Goal: Navigation & Orientation: Find specific page/section

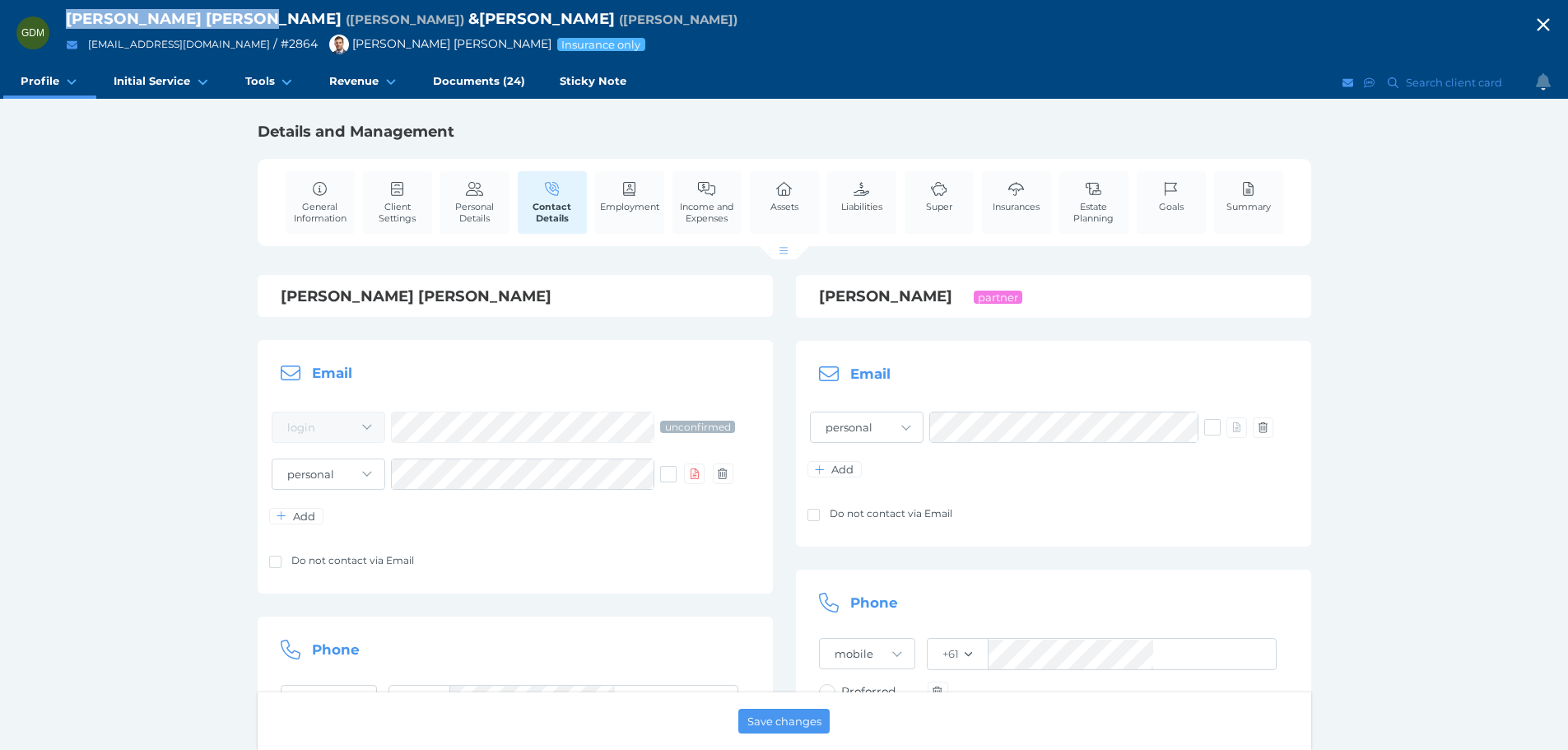
click at [1553, 19] on icon "button" at bounding box center [1544, 24] width 19 height 24
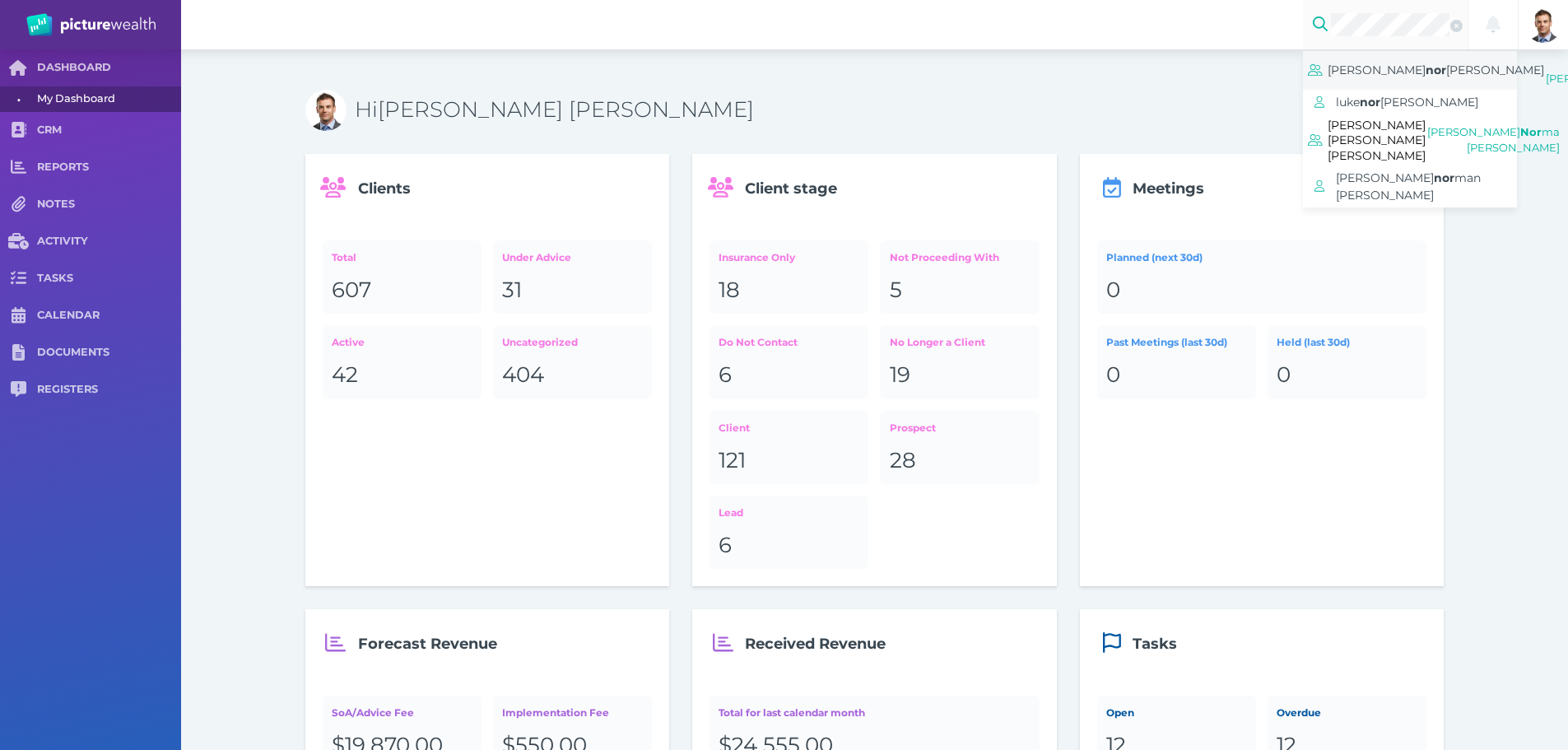
click at [1446, 78] on span "[PERSON_NAME]" at bounding box center [1495, 69] width 98 height 15
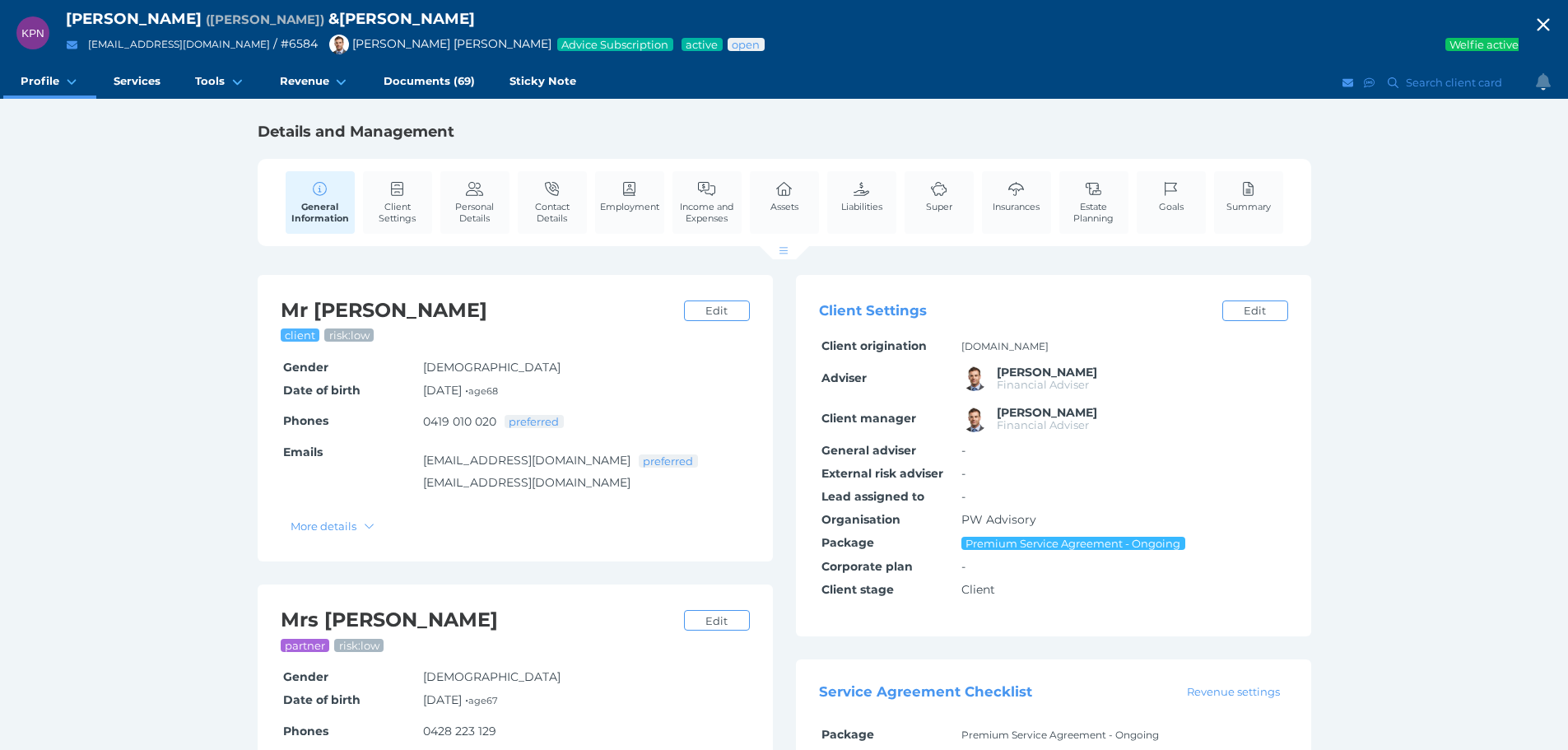
click at [1553, 18] on icon "button" at bounding box center [1544, 24] width 19 height 24
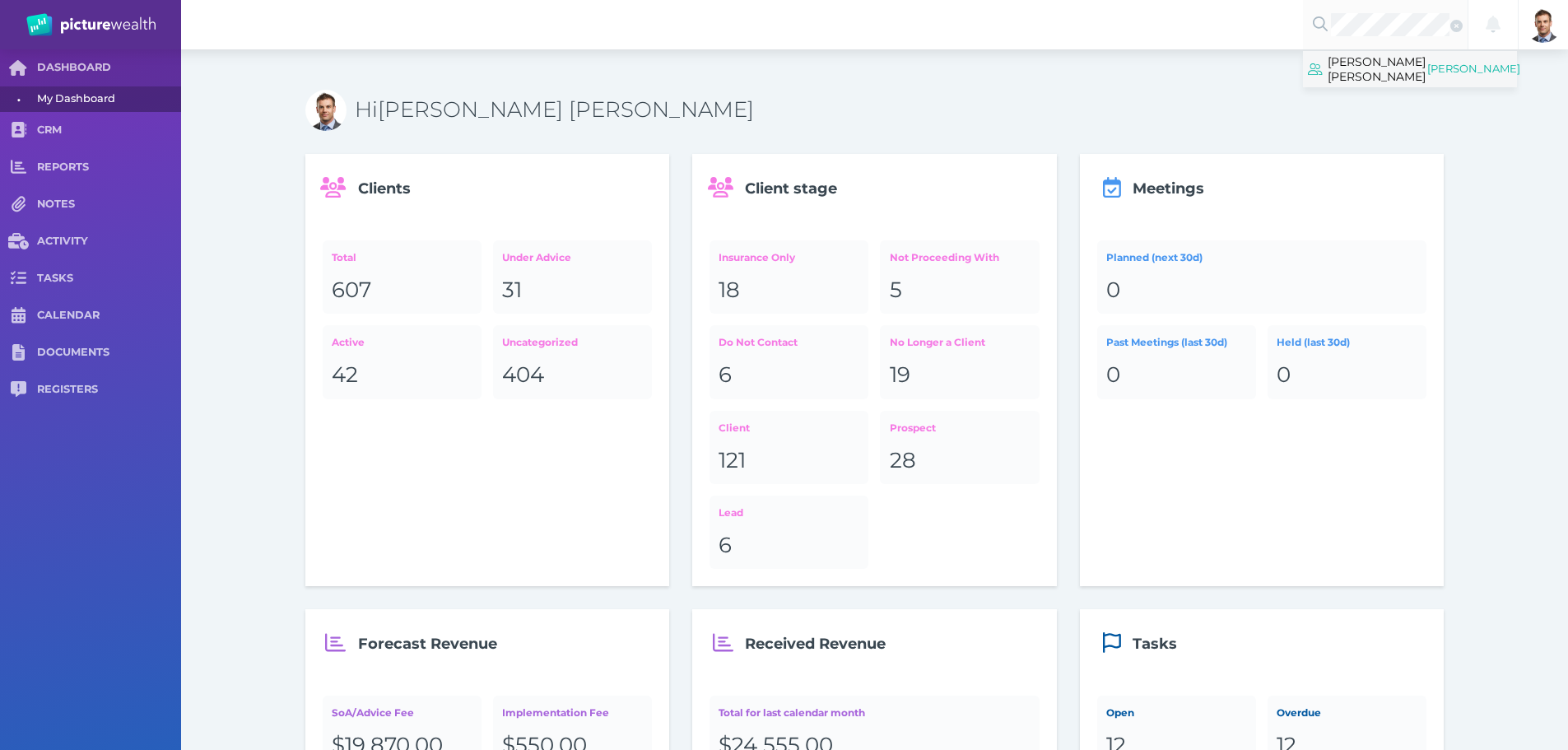
click at [1363, 71] on span "[PERSON_NAME] [PERSON_NAME]" at bounding box center [1376, 68] width 98 height 36
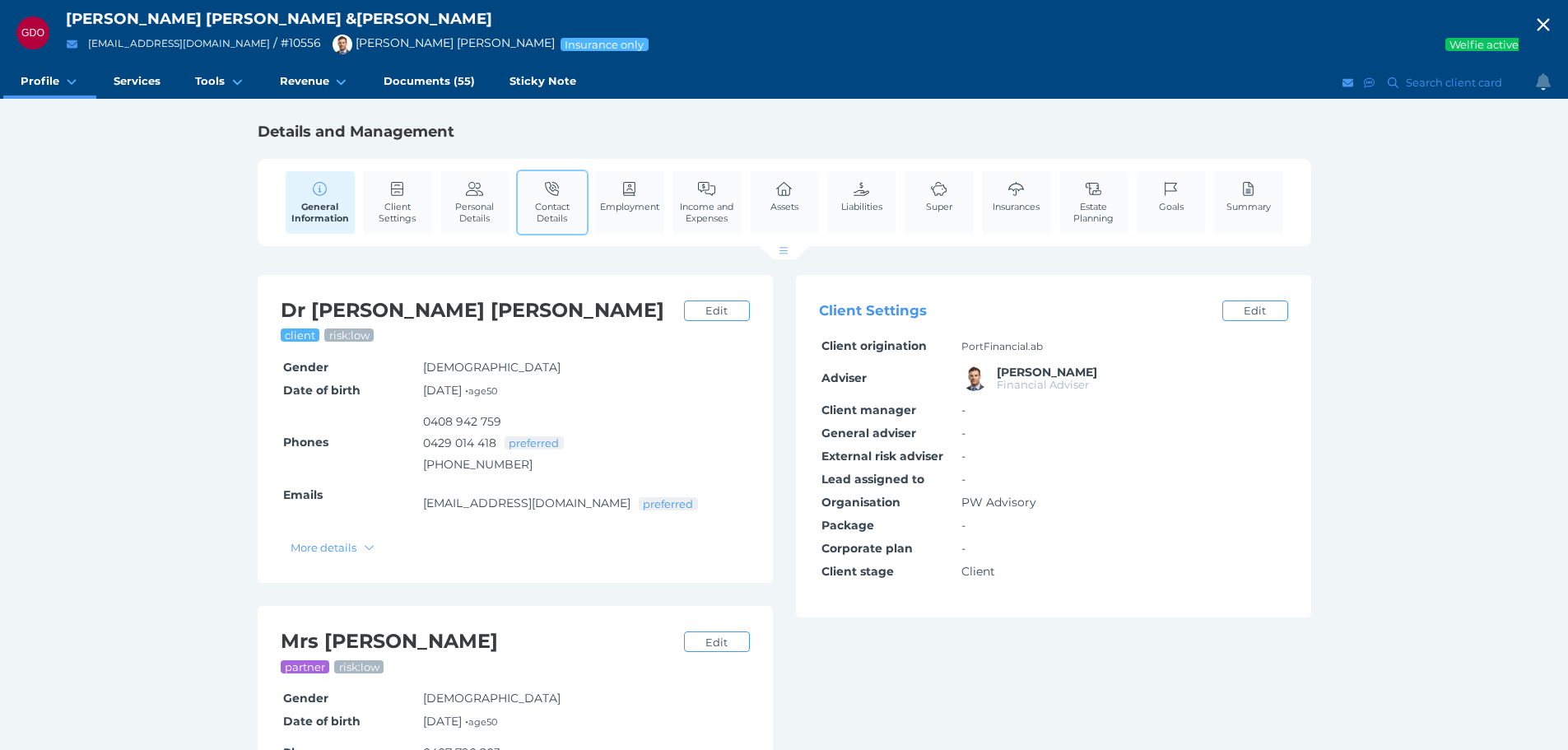
click at [566, 203] on span "Contact Details" at bounding box center [552, 212] width 61 height 23
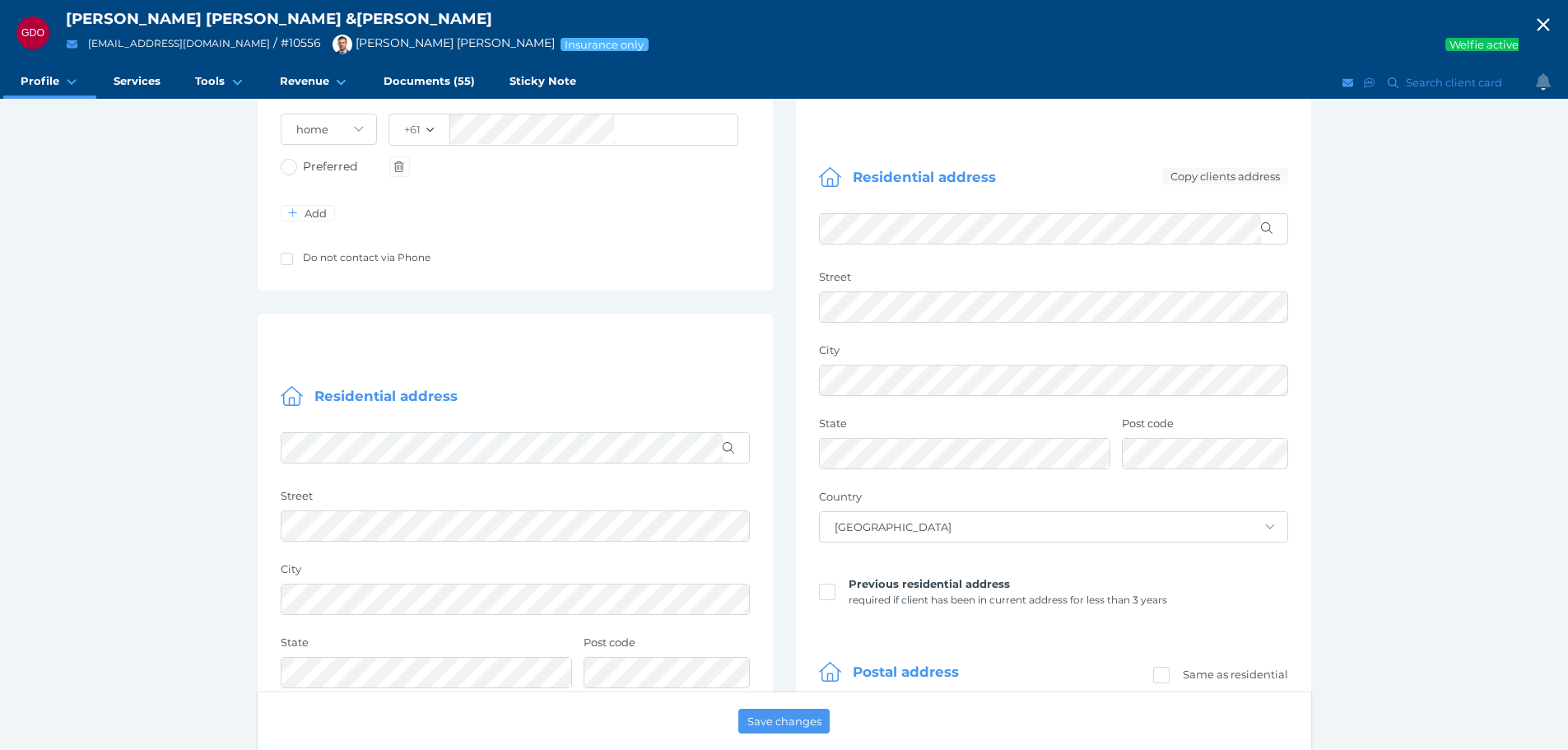
scroll to position [987, 0]
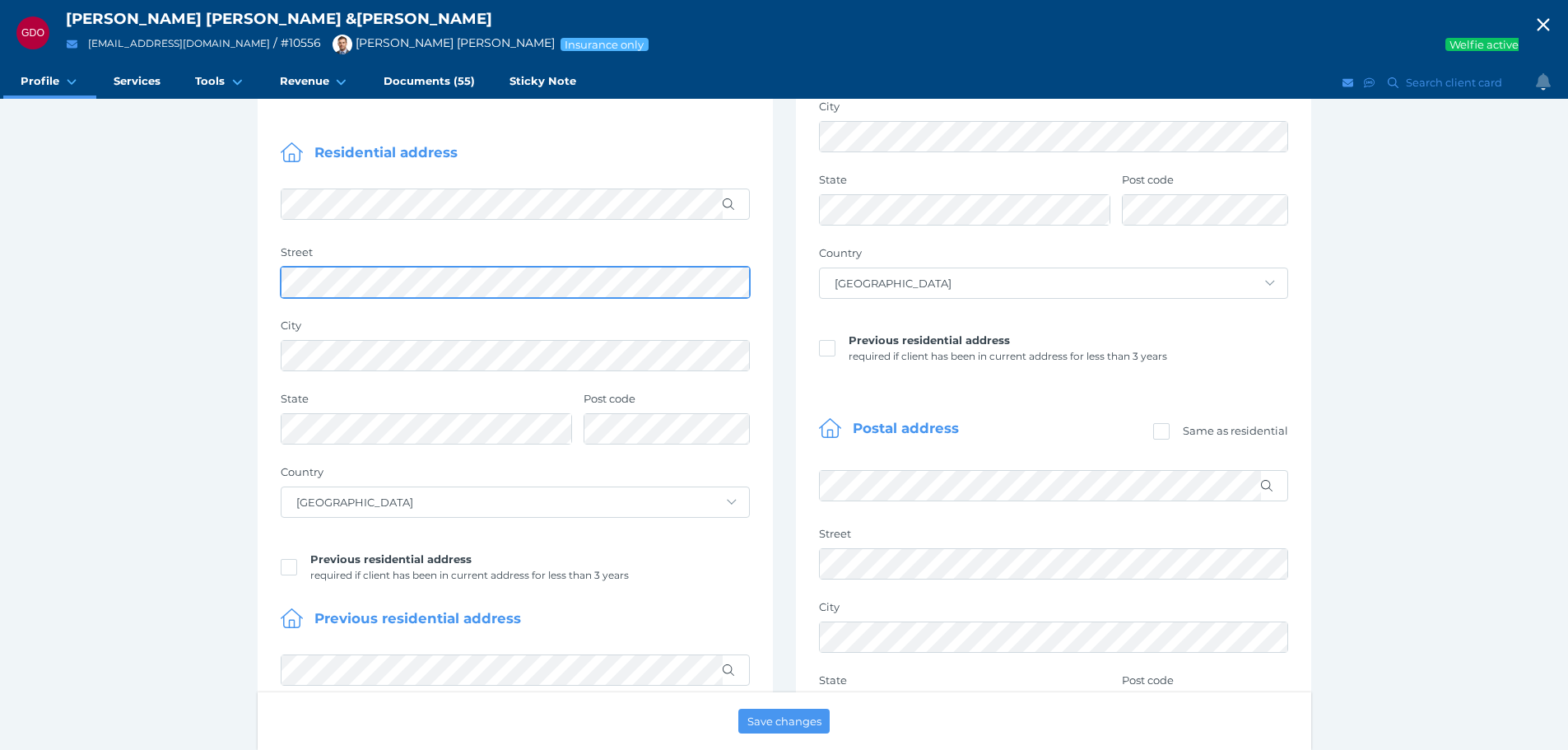
click at [173, 284] on div "GDO Grant [PERSON_NAME] & [PERSON_NAME] [EMAIL_ADDRESS][DOMAIN_NAME] / # 10556 …" at bounding box center [784, 492] width 1568 height 2960
